Goal: Understand process/instructions: Learn how to perform a task or action

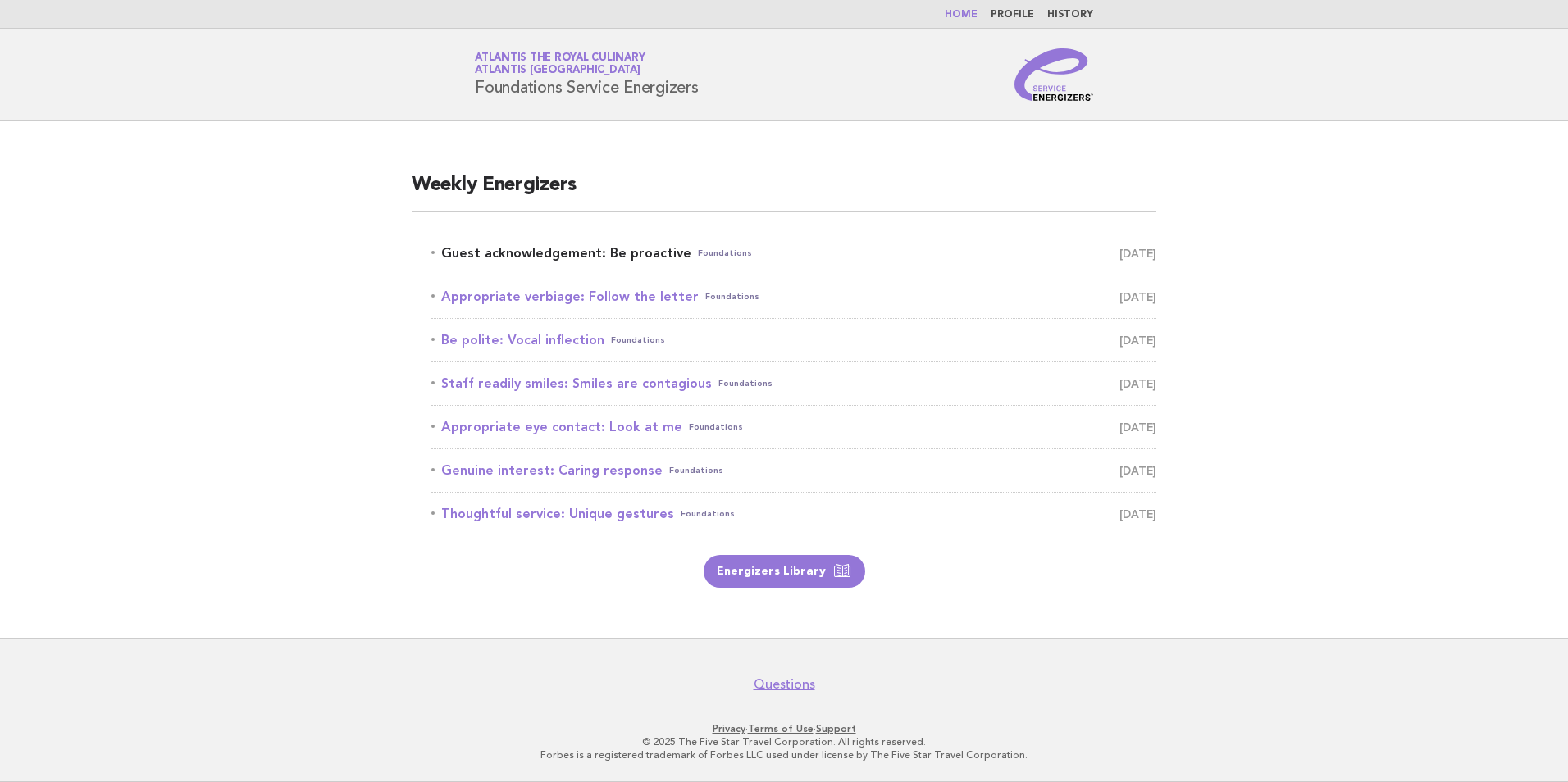
click at [619, 246] on link "Guest acknowledgement: Be proactive Foundations August 22" at bounding box center [794, 253] width 725 height 23
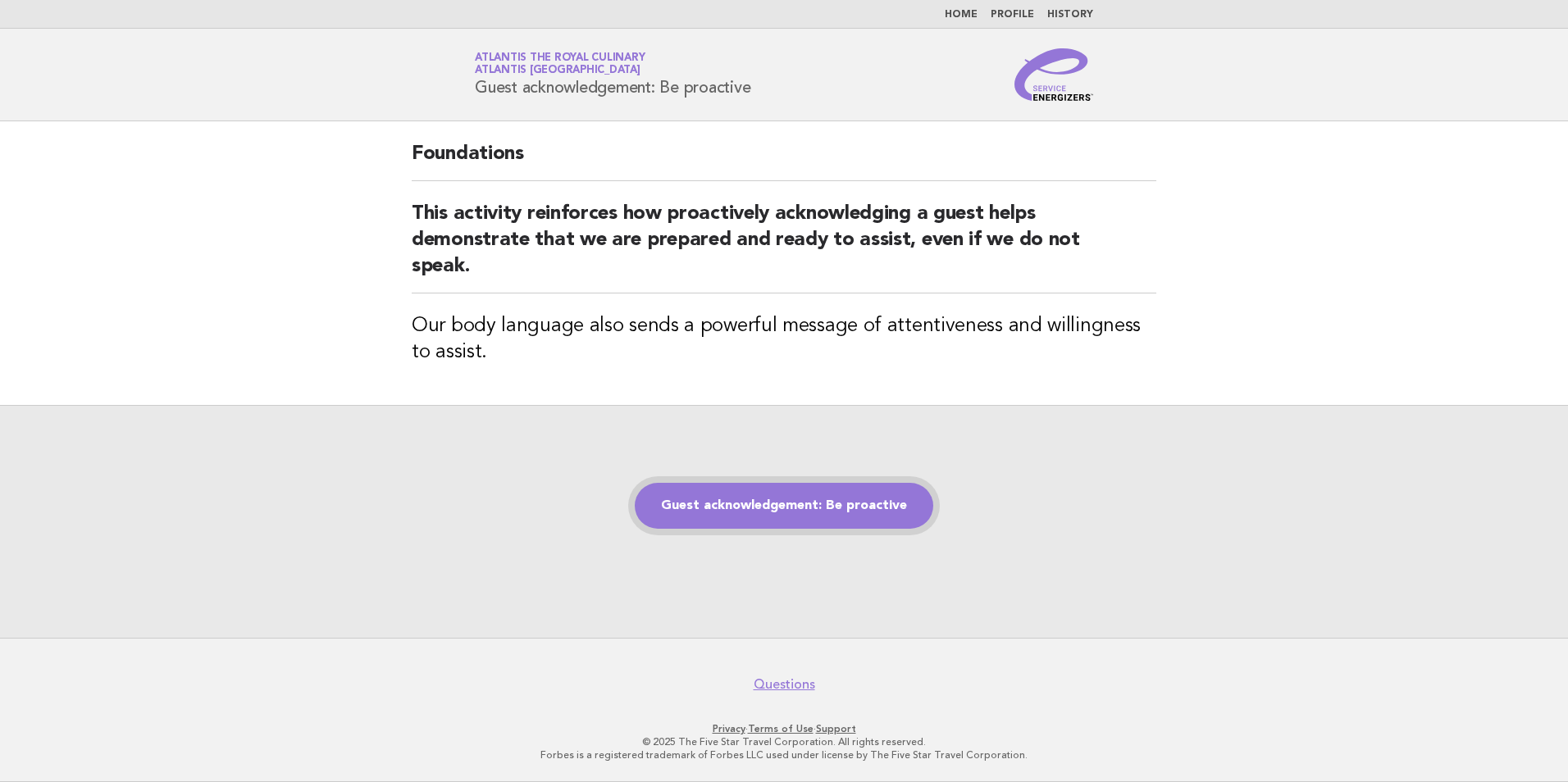
click at [783, 509] on link "Guest acknowledgement: Be proactive" at bounding box center [784, 506] width 298 height 46
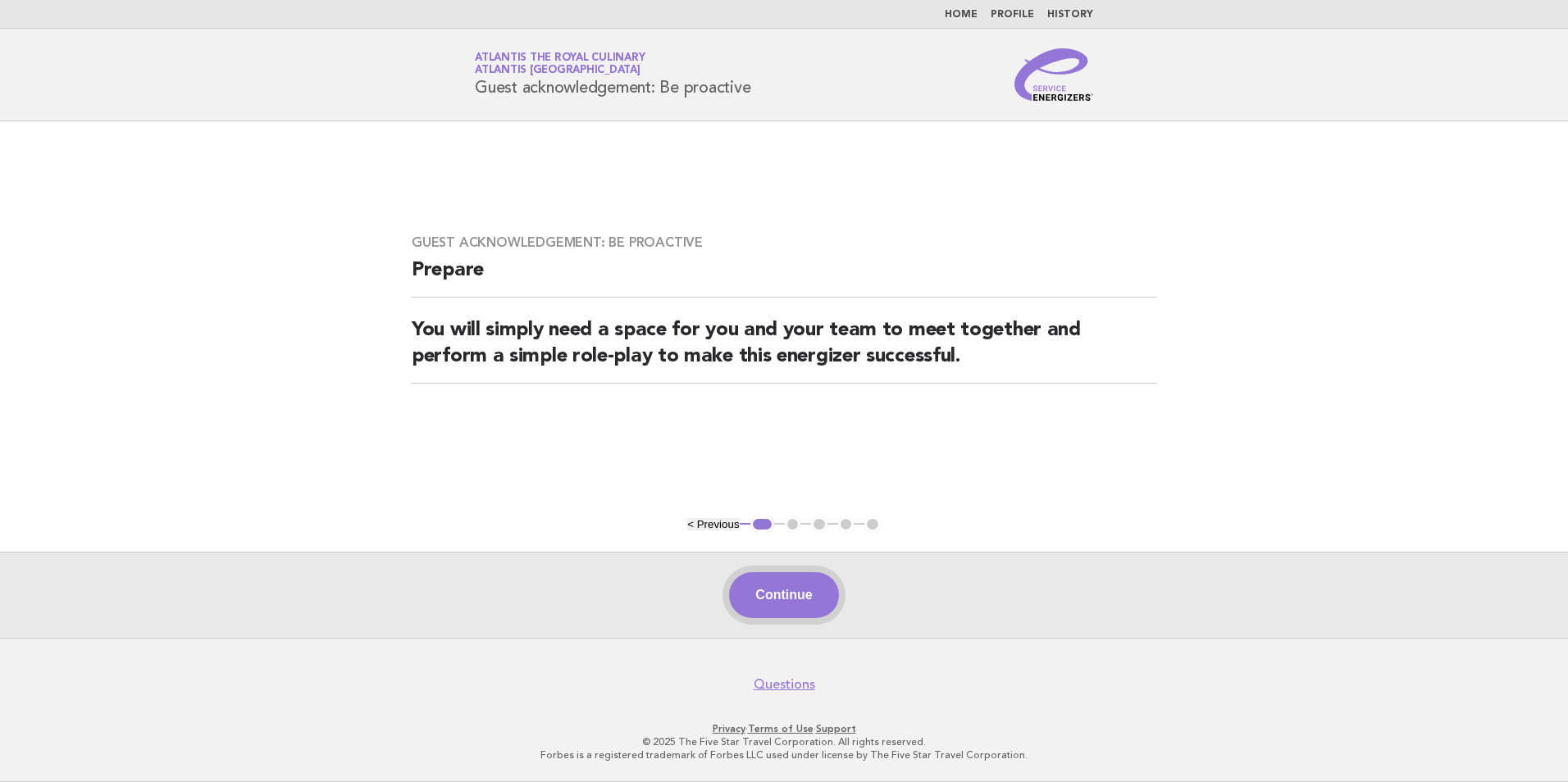
click at [745, 600] on button "Continue" at bounding box center [783, 595] width 109 height 46
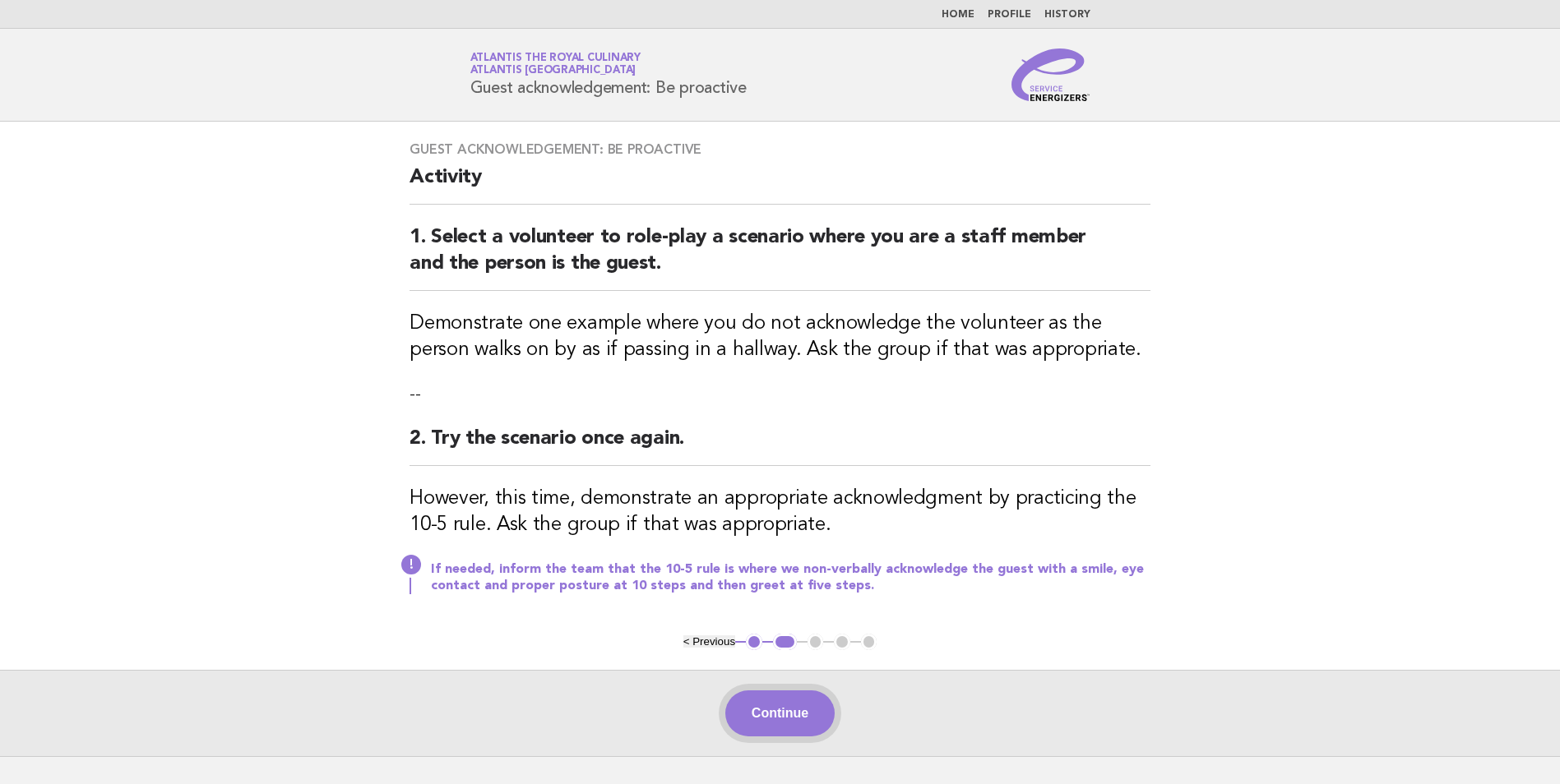
click at [818, 717] on button "Continue" at bounding box center [779, 714] width 109 height 46
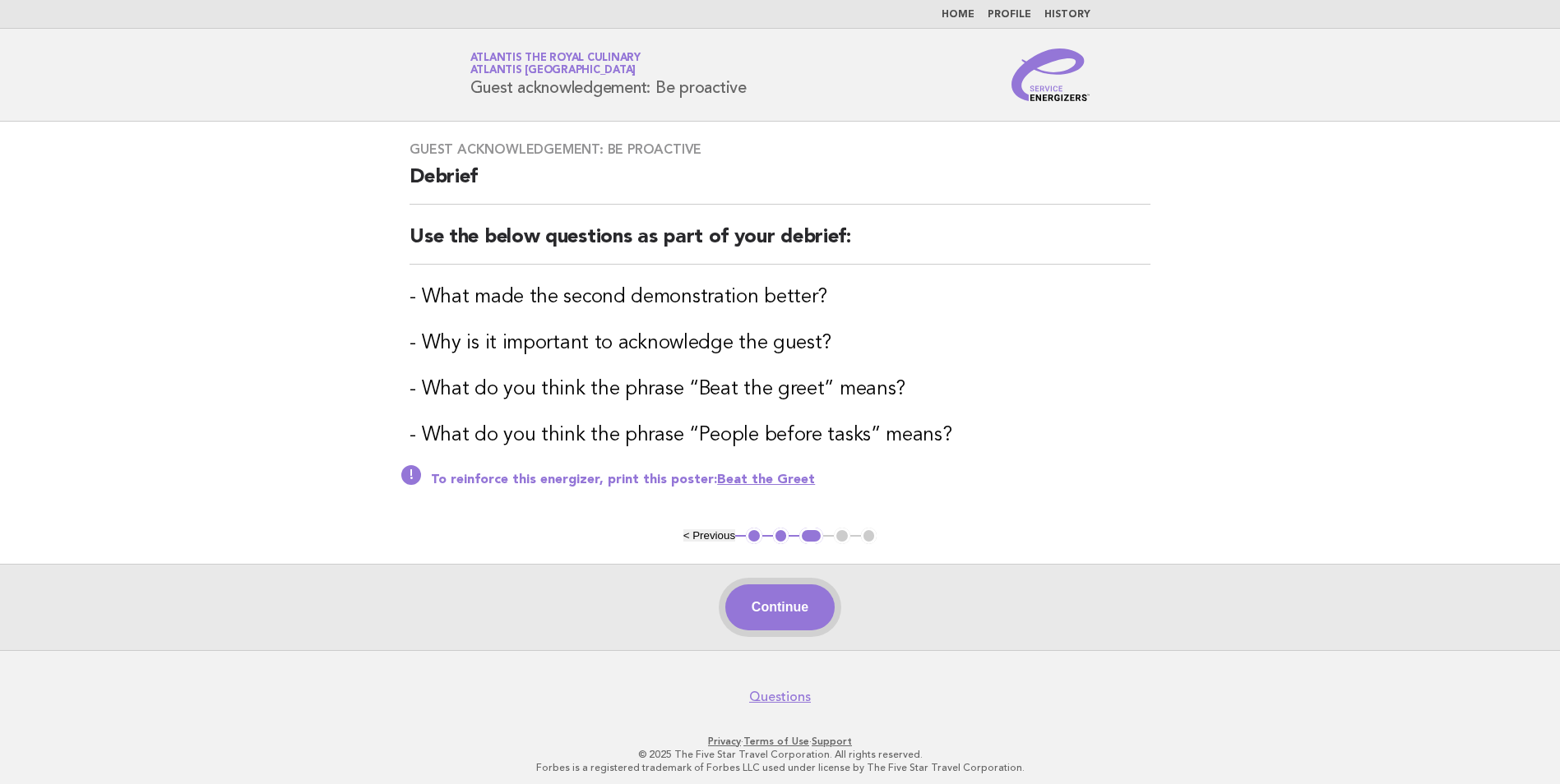
click at [807, 606] on button "Continue" at bounding box center [779, 608] width 109 height 46
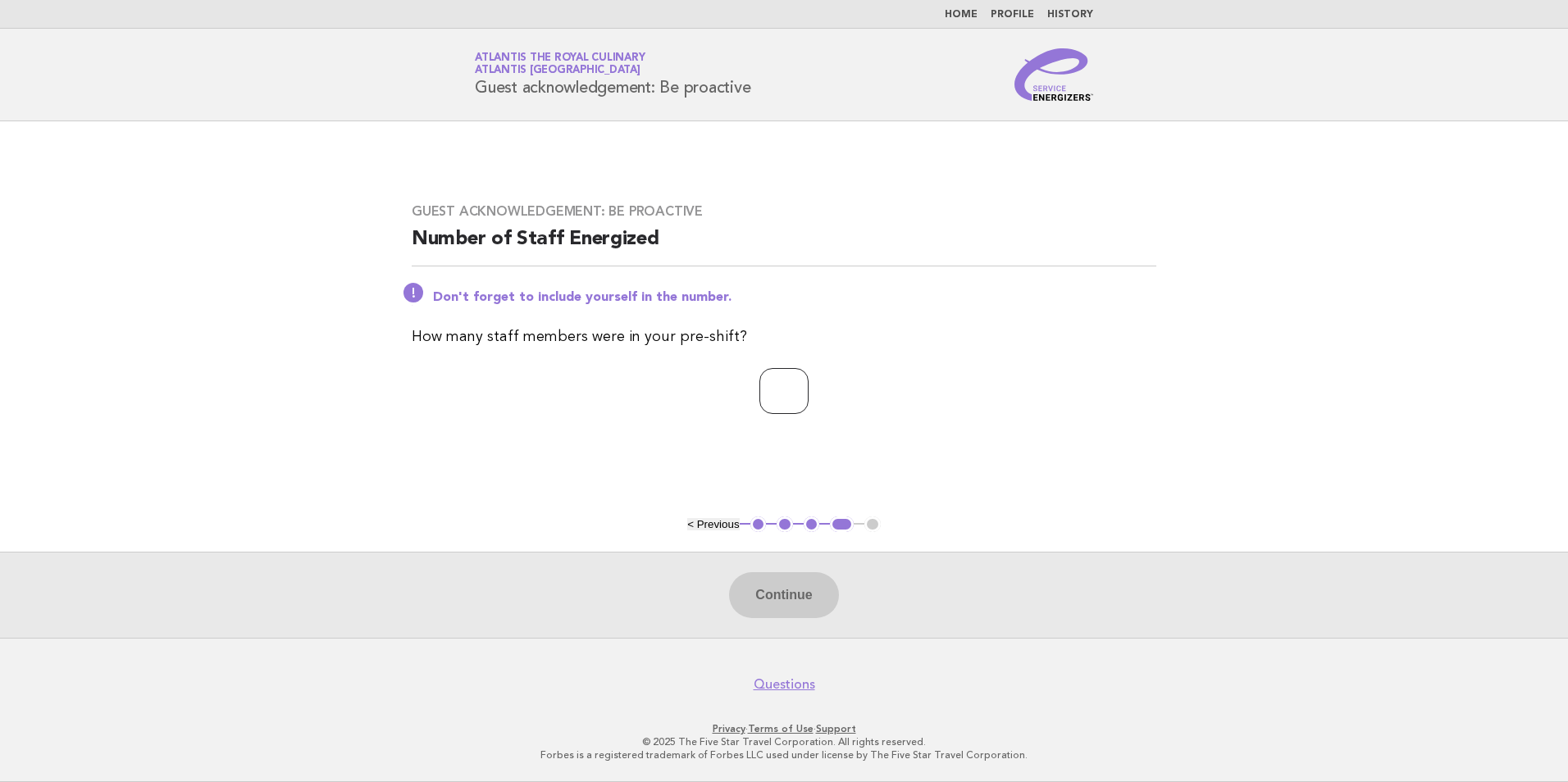
click at [759, 392] on input "number" at bounding box center [783, 391] width 49 height 46
type input "**"
click at [805, 604] on button "Continue" at bounding box center [783, 595] width 109 height 46
